Goal: Task Accomplishment & Management: Use online tool/utility

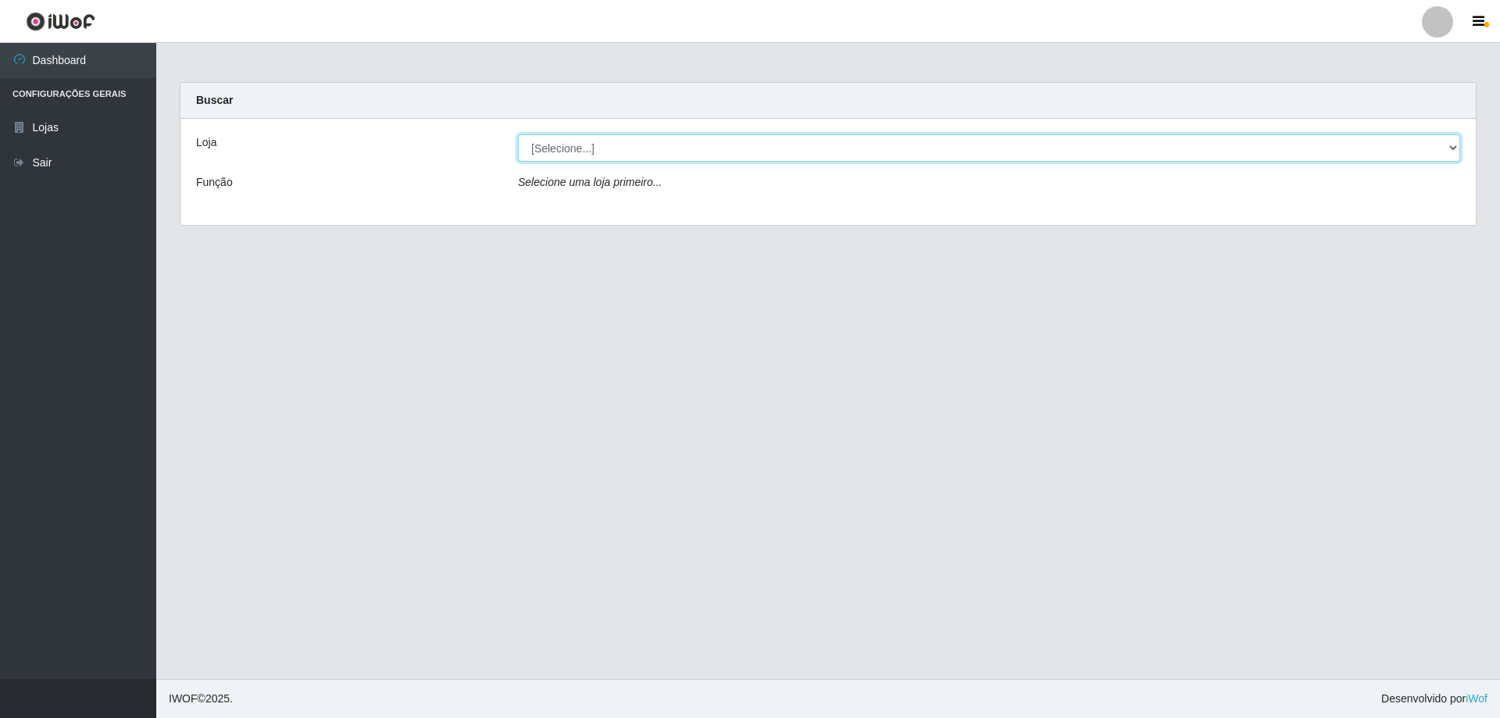
click at [1450, 148] on select "[Selecione...] Extraplus - [GEOGRAPHIC_DATA] 03 - [GEOGRAPHIC_DATA]" at bounding box center [989, 147] width 942 height 27
select select "468"
click at [518, 134] on select "[Selecione...] Extraplus - [GEOGRAPHIC_DATA] 03 - [GEOGRAPHIC_DATA]" at bounding box center [989, 147] width 942 height 27
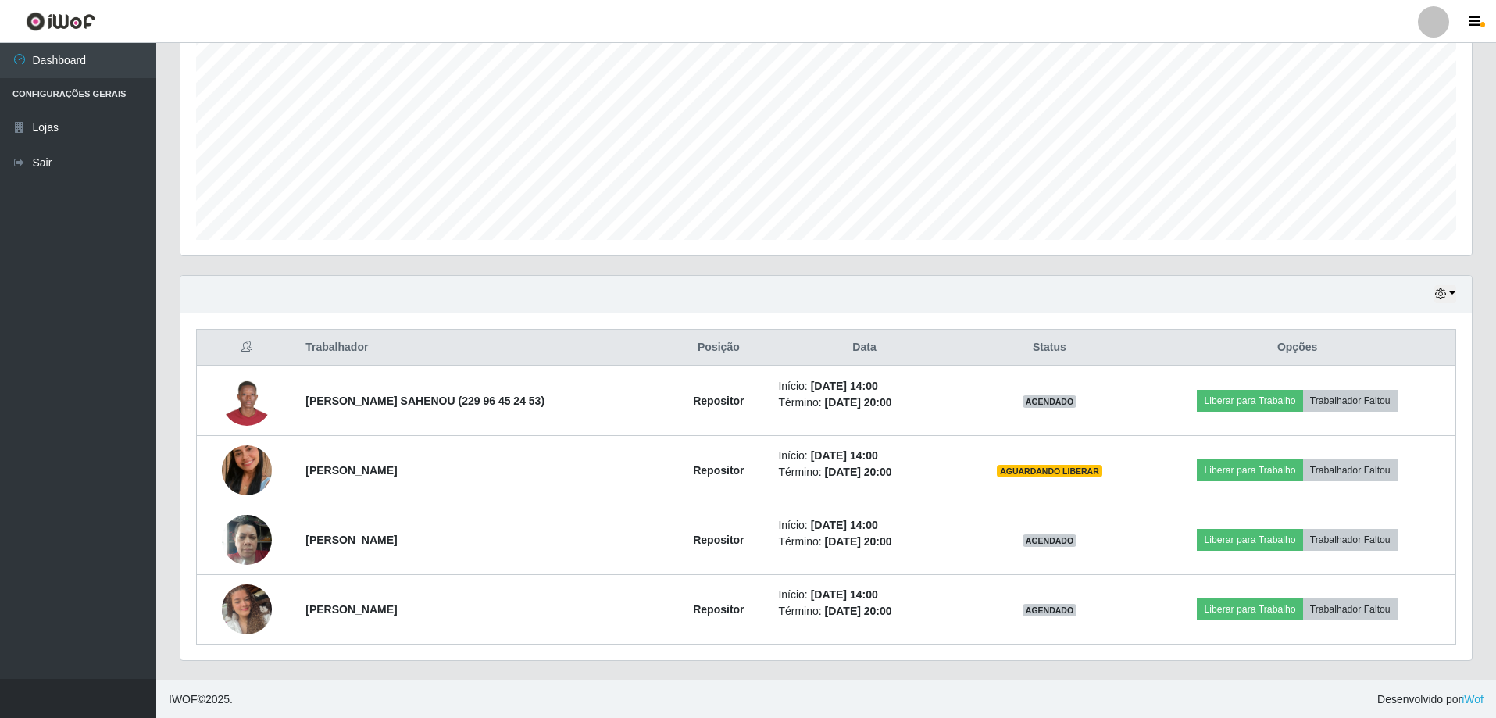
scroll to position [319, 0]
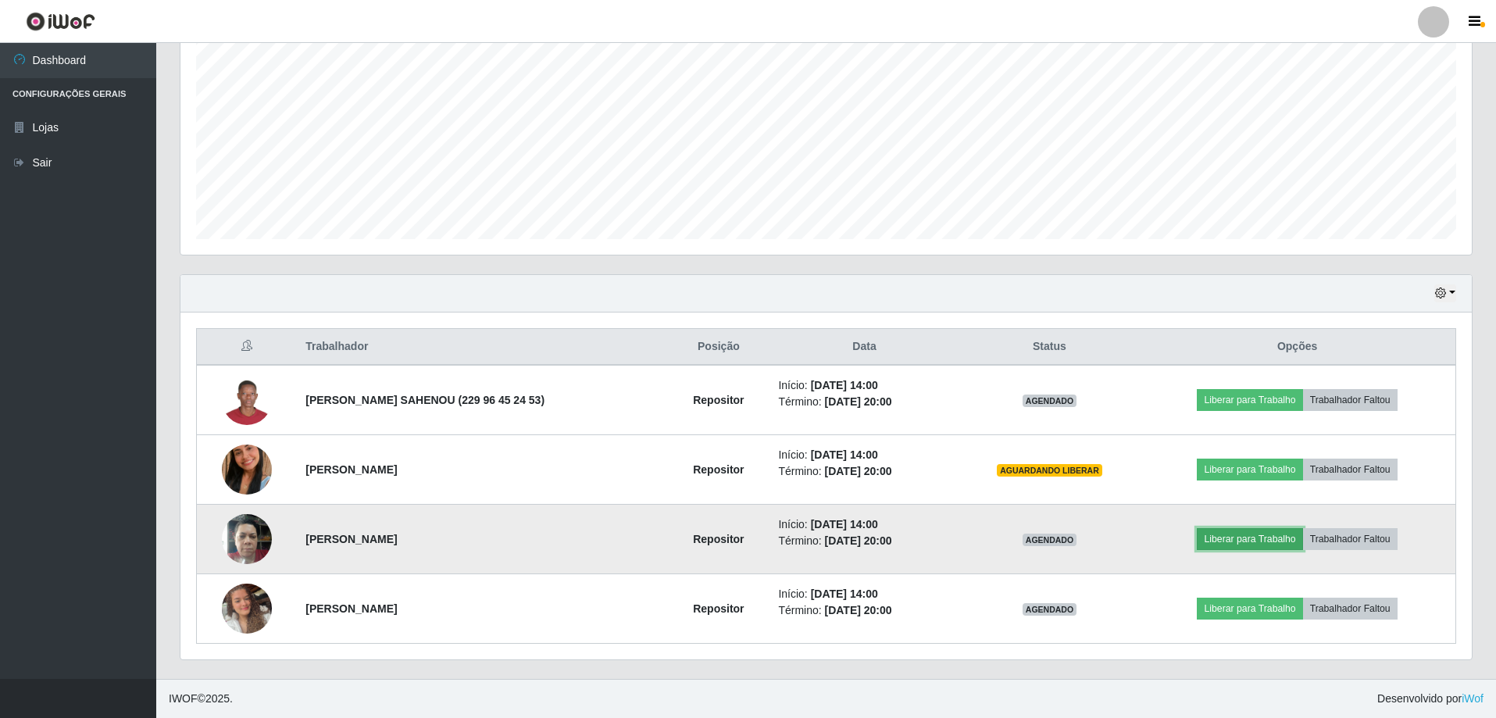
click at [1250, 538] on button "Liberar para Trabalho" at bounding box center [1249, 539] width 105 height 22
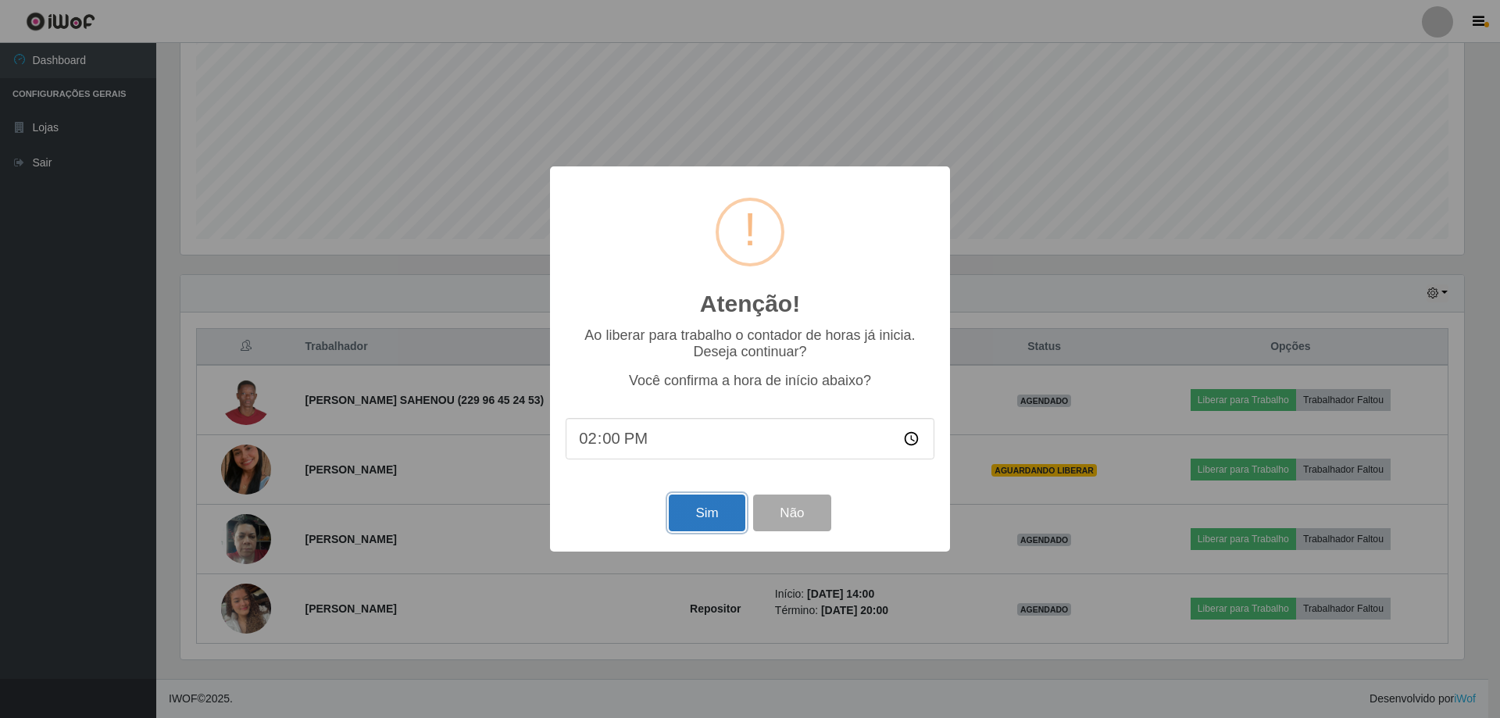
click at [718, 522] on button "Sim" at bounding box center [707, 512] width 76 height 37
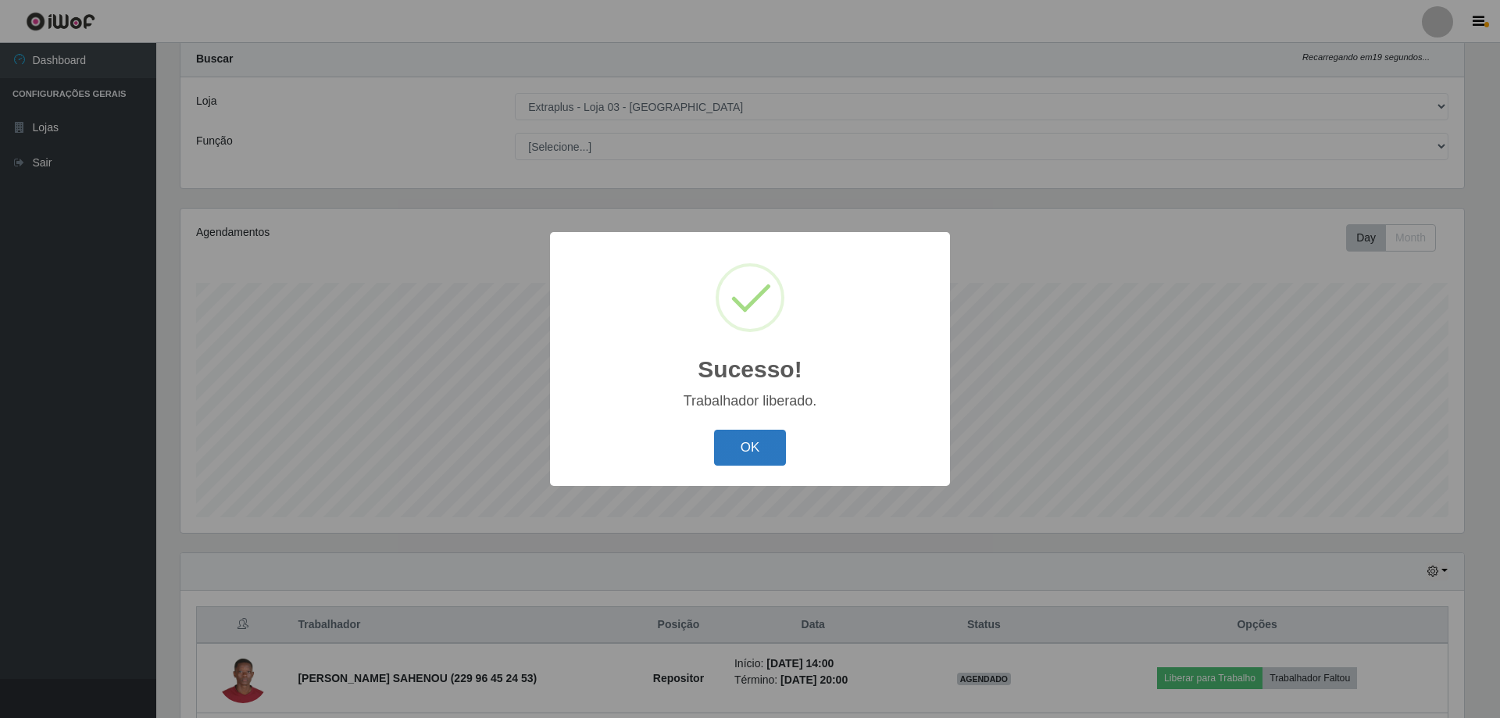
click at [751, 445] on button "OK" at bounding box center [750, 448] width 73 height 37
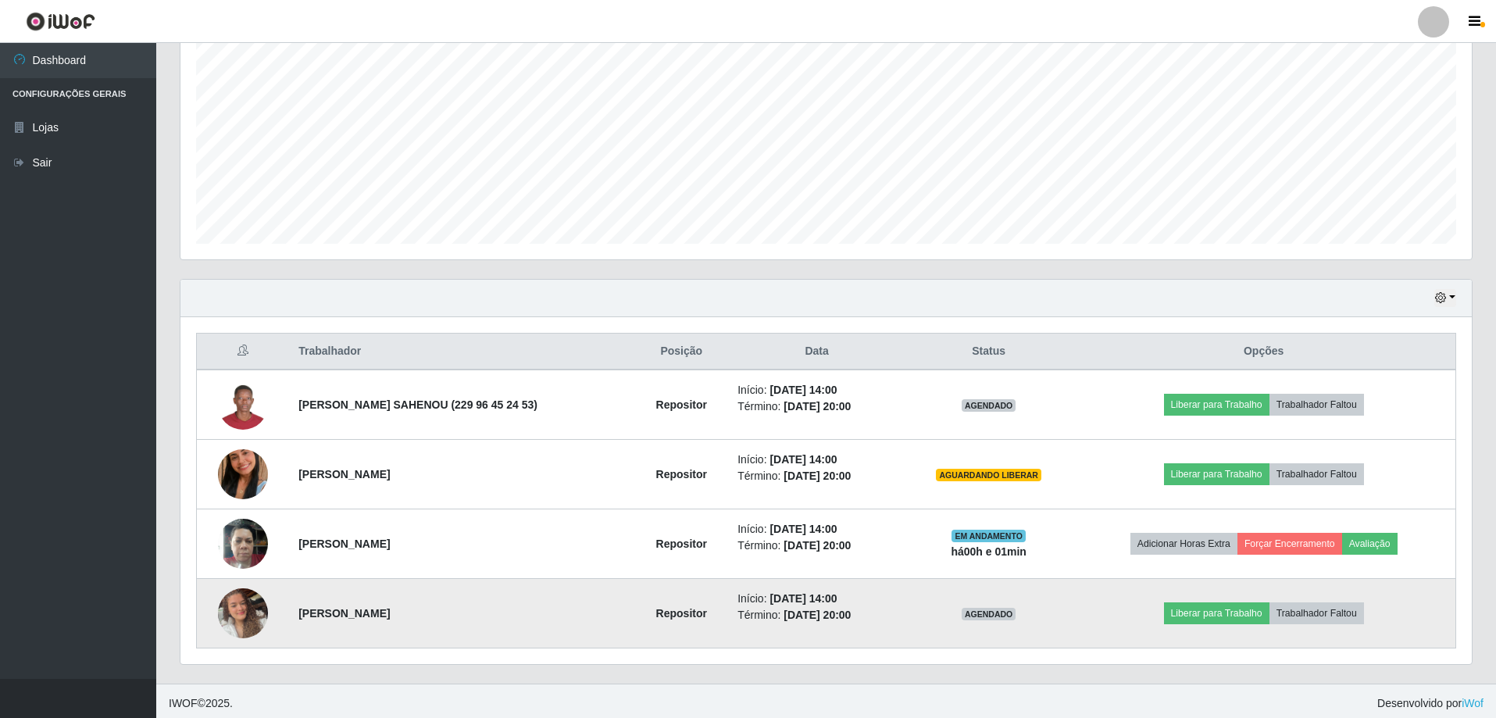
scroll to position [319, 0]
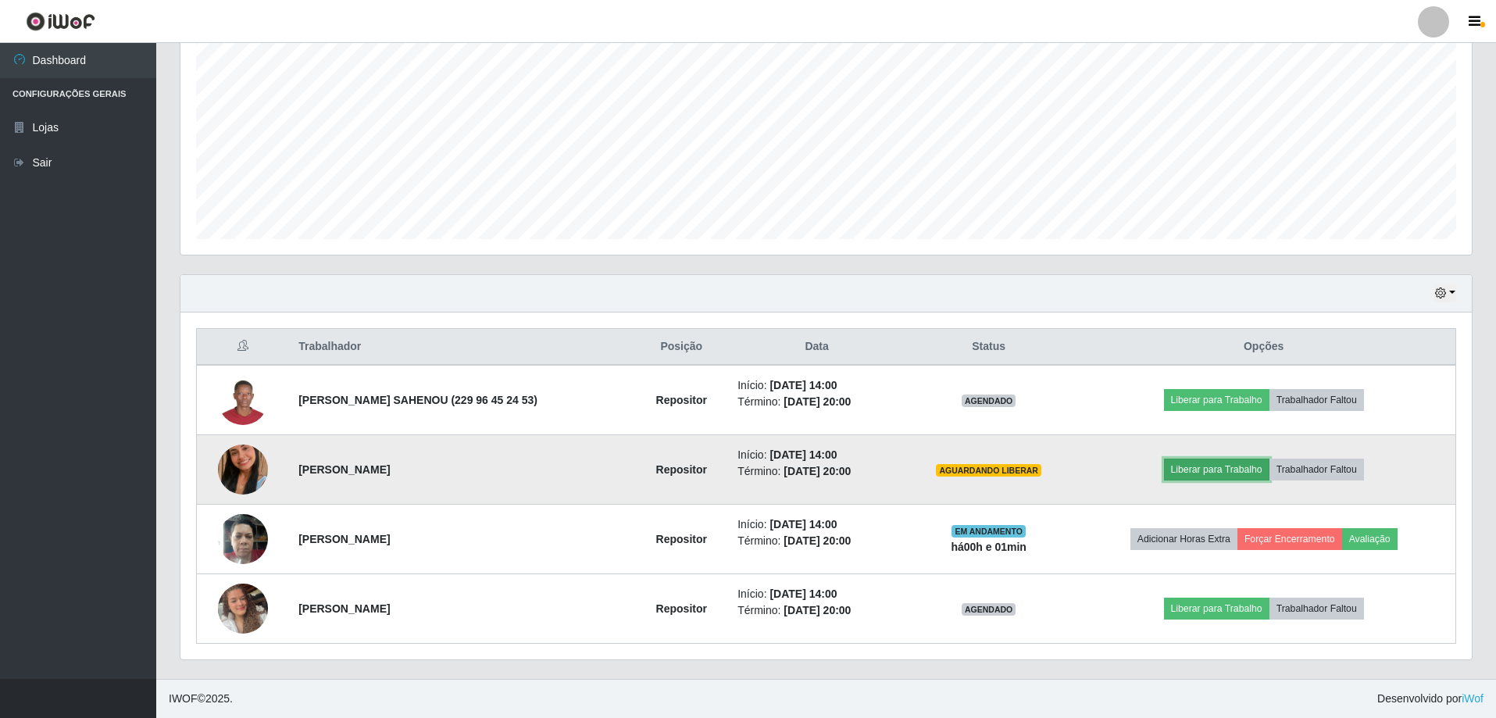
click at [1190, 471] on button "Liberar para Trabalho" at bounding box center [1216, 469] width 105 height 22
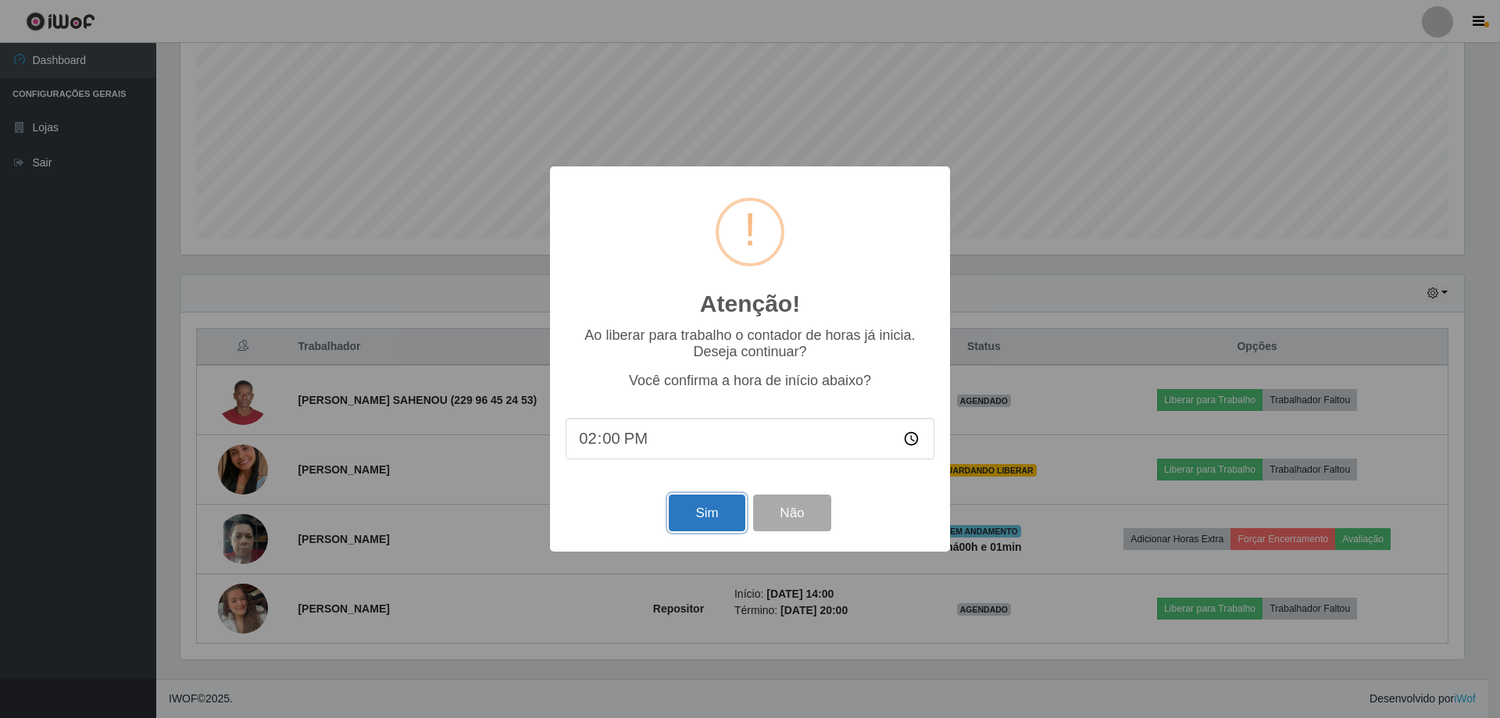
click at [704, 520] on button "Sim" at bounding box center [707, 512] width 76 height 37
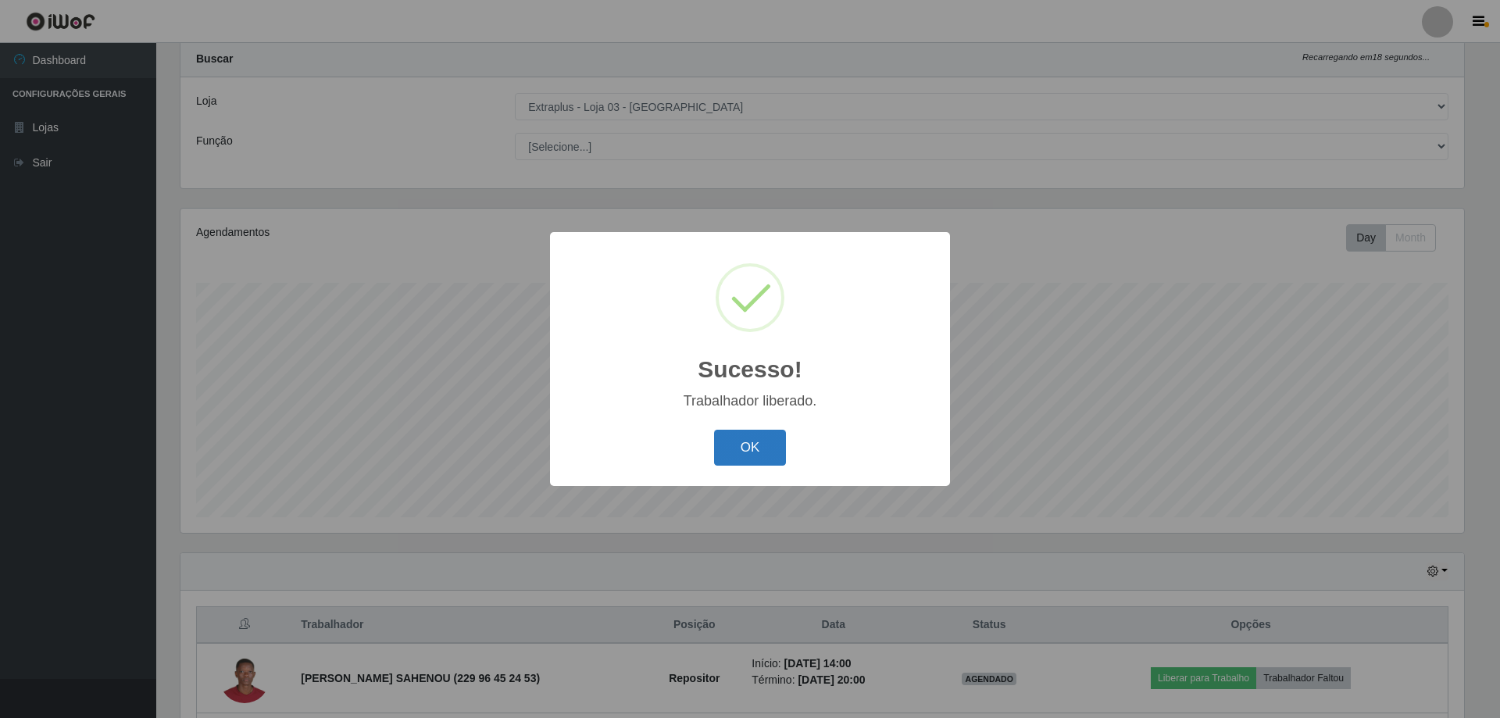
click at [756, 447] on button "OK" at bounding box center [750, 448] width 73 height 37
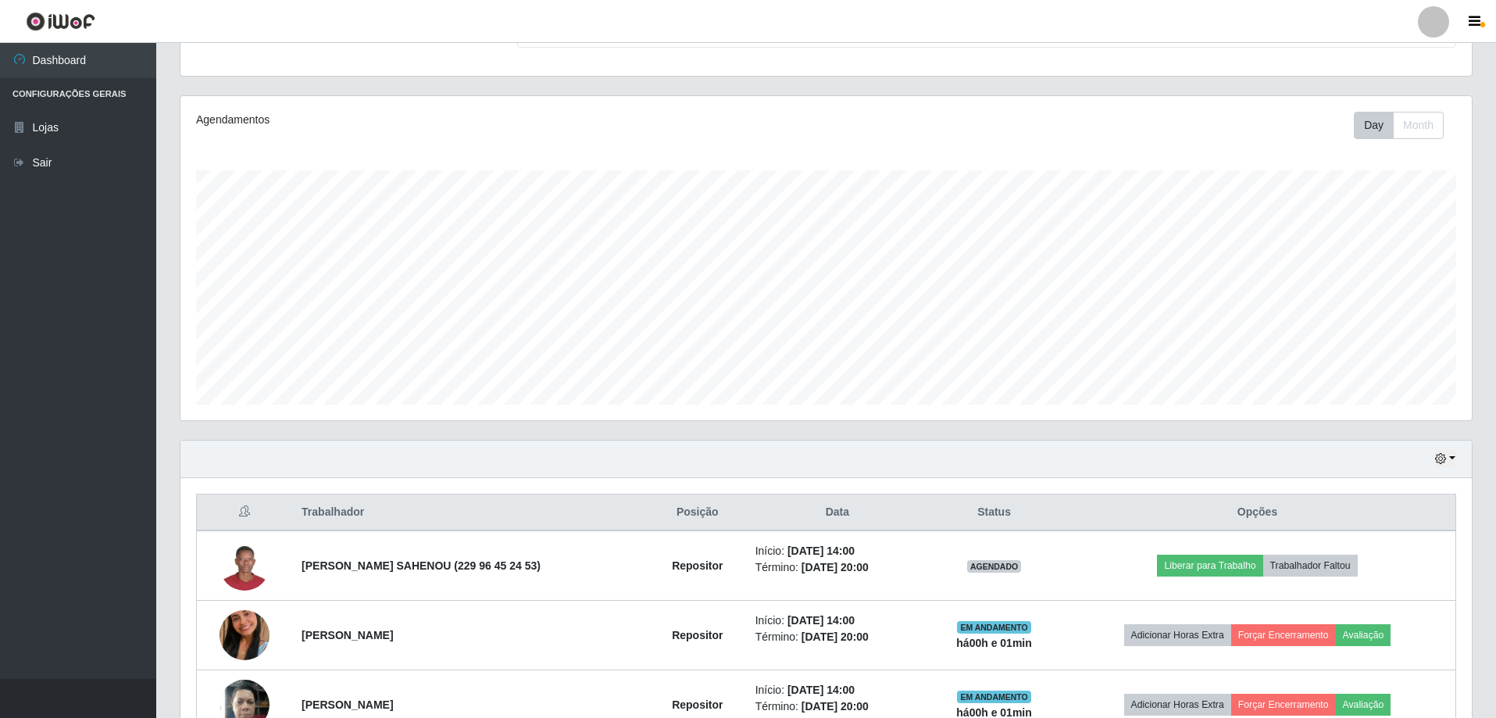
scroll to position [319, 0]
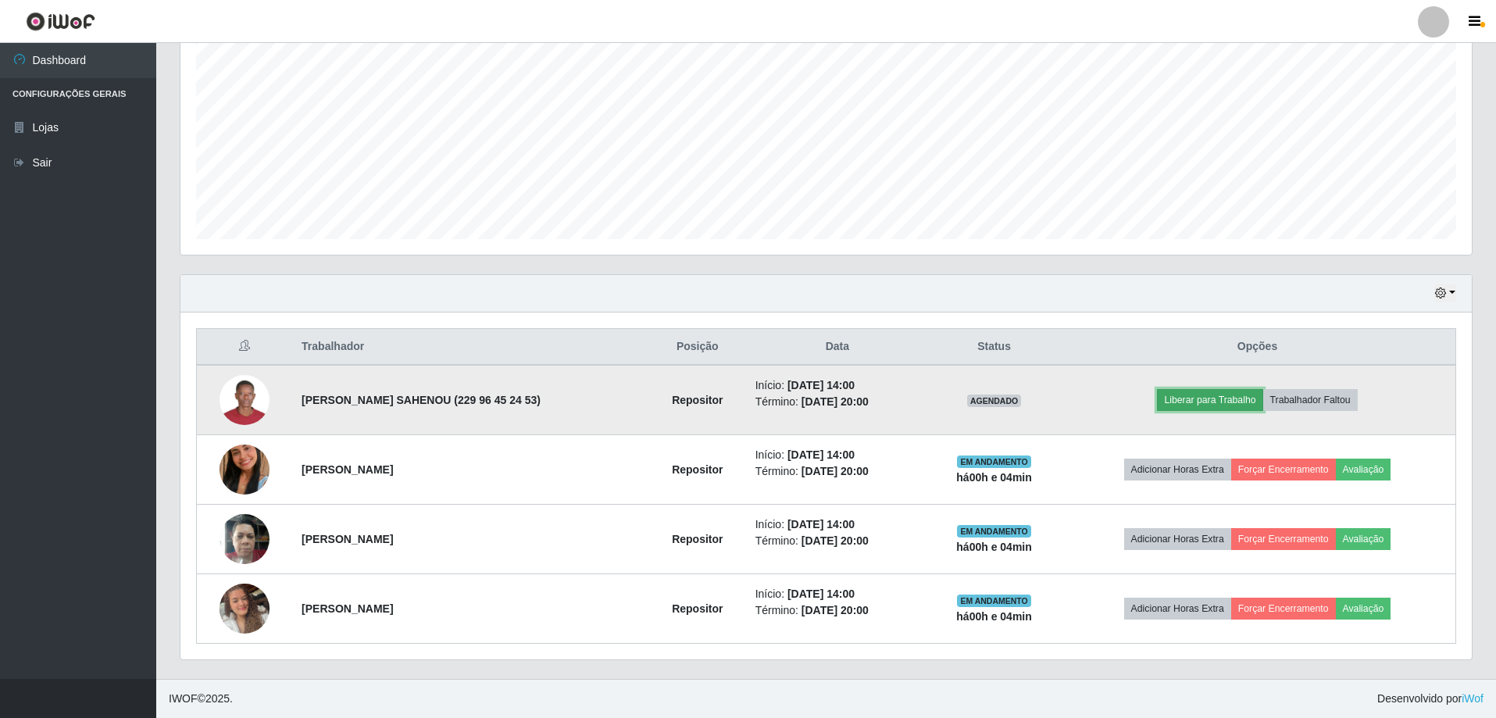
click at [1188, 400] on button "Liberar para Trabalho" at bounding box center [1209, 400] width 105 height 22
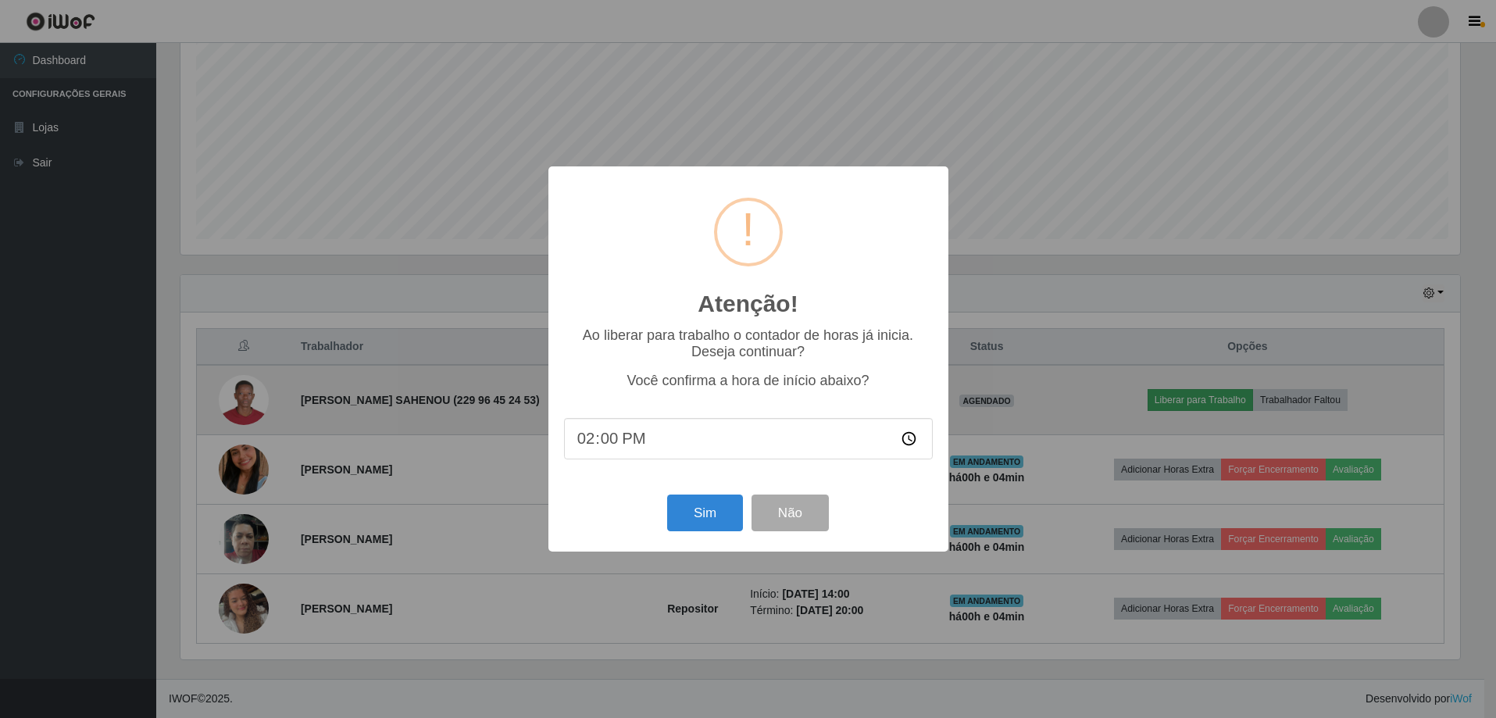
scroll to position [324, 1283]
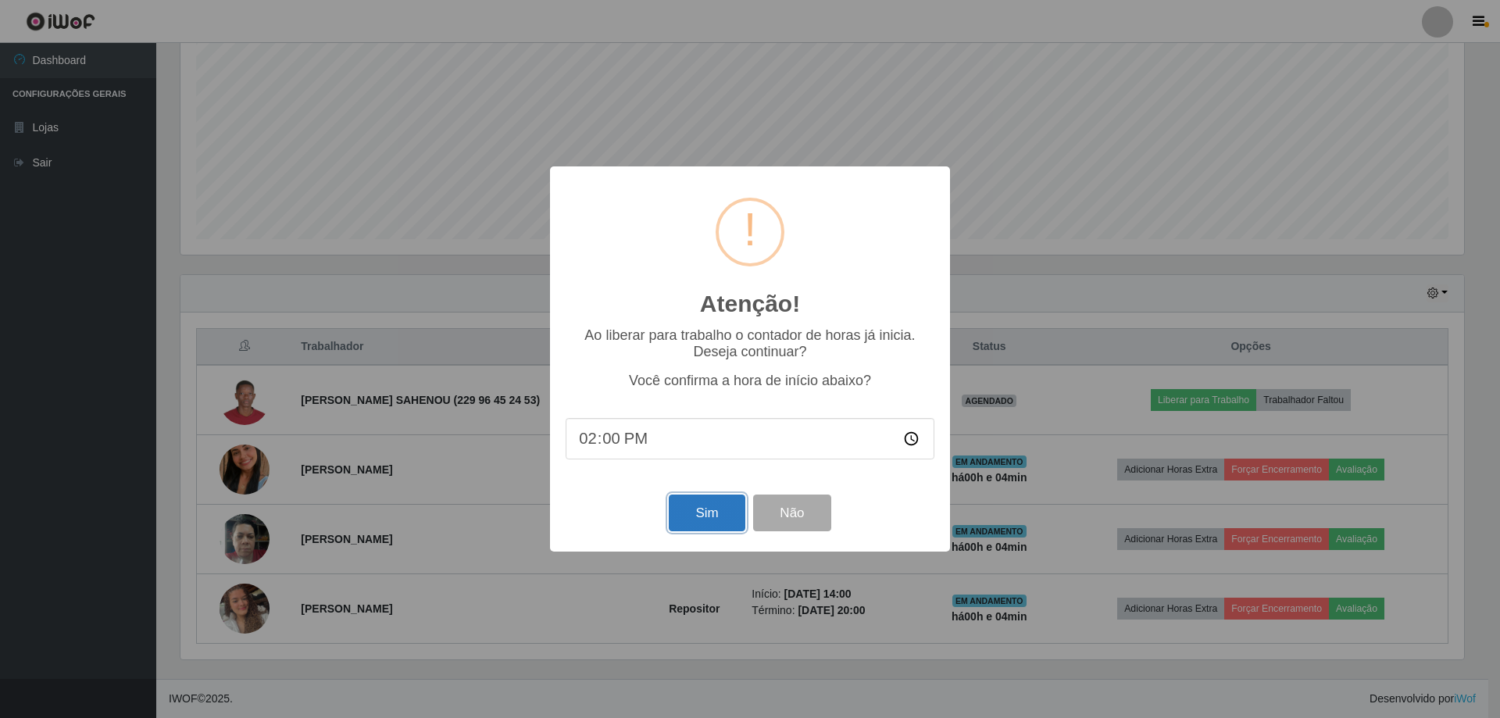
click at [706, 518] on button "Sim" at bounding box center [707, 512] width 76 height 37
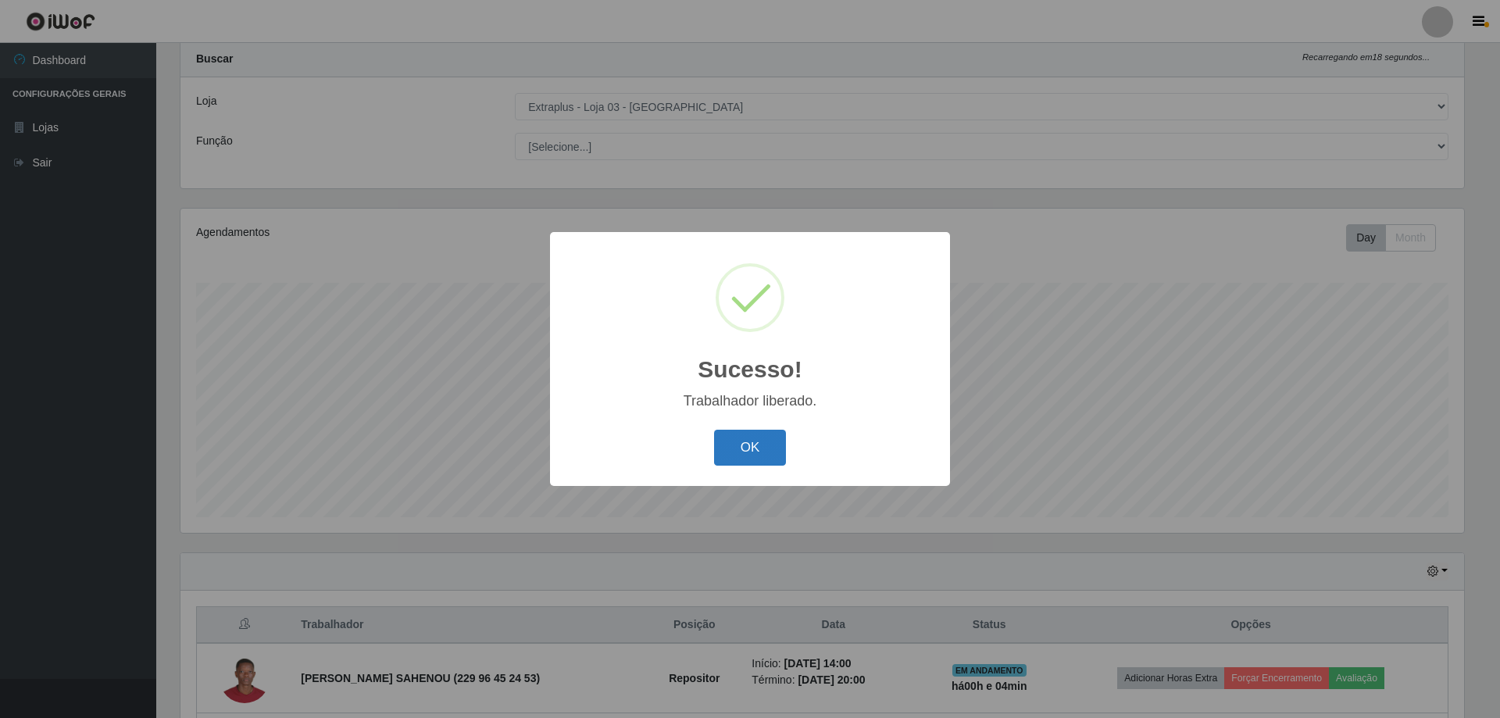
click at [735, 444] on button "OK" at bounding box center [750, 448] width 73 height 37
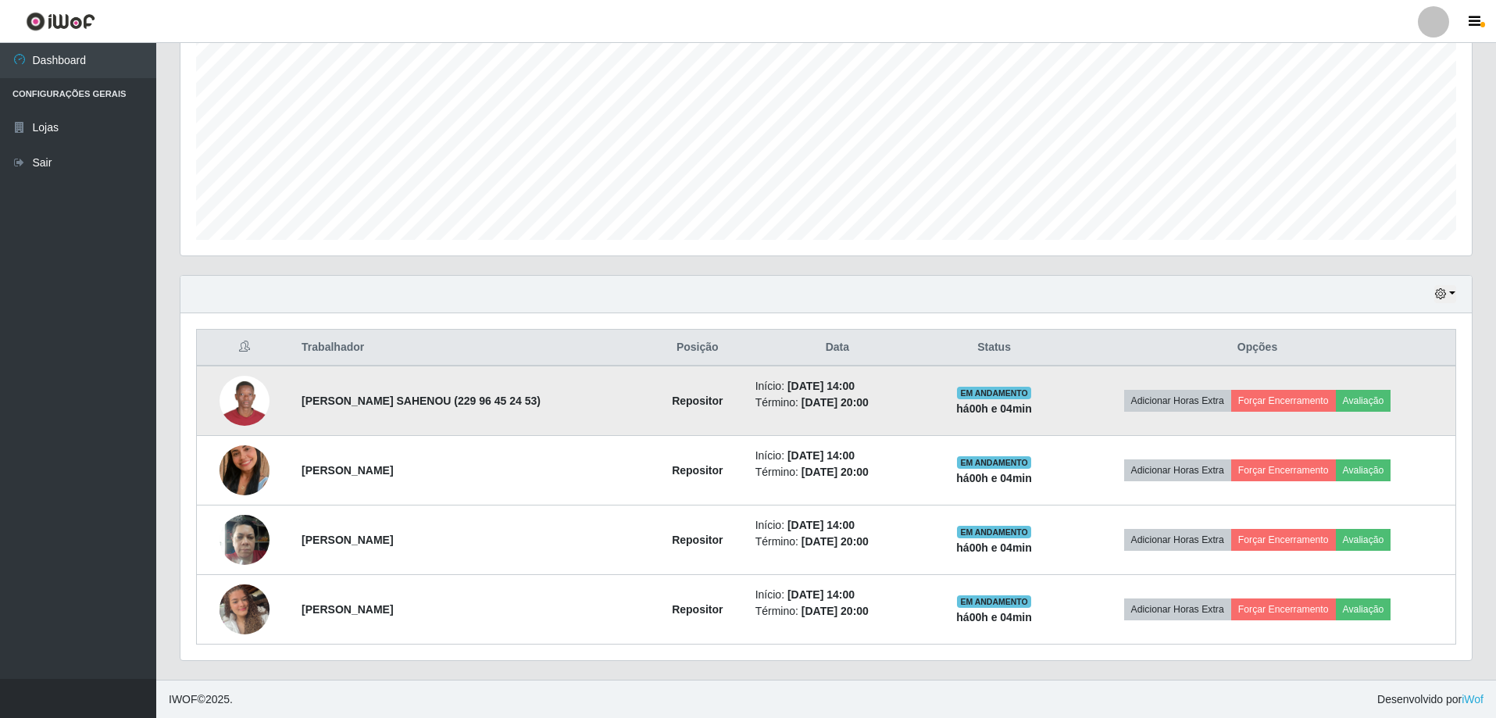
scroll to position [319, 0]
